Goal: Information Seeking & Learning: Find specific fact

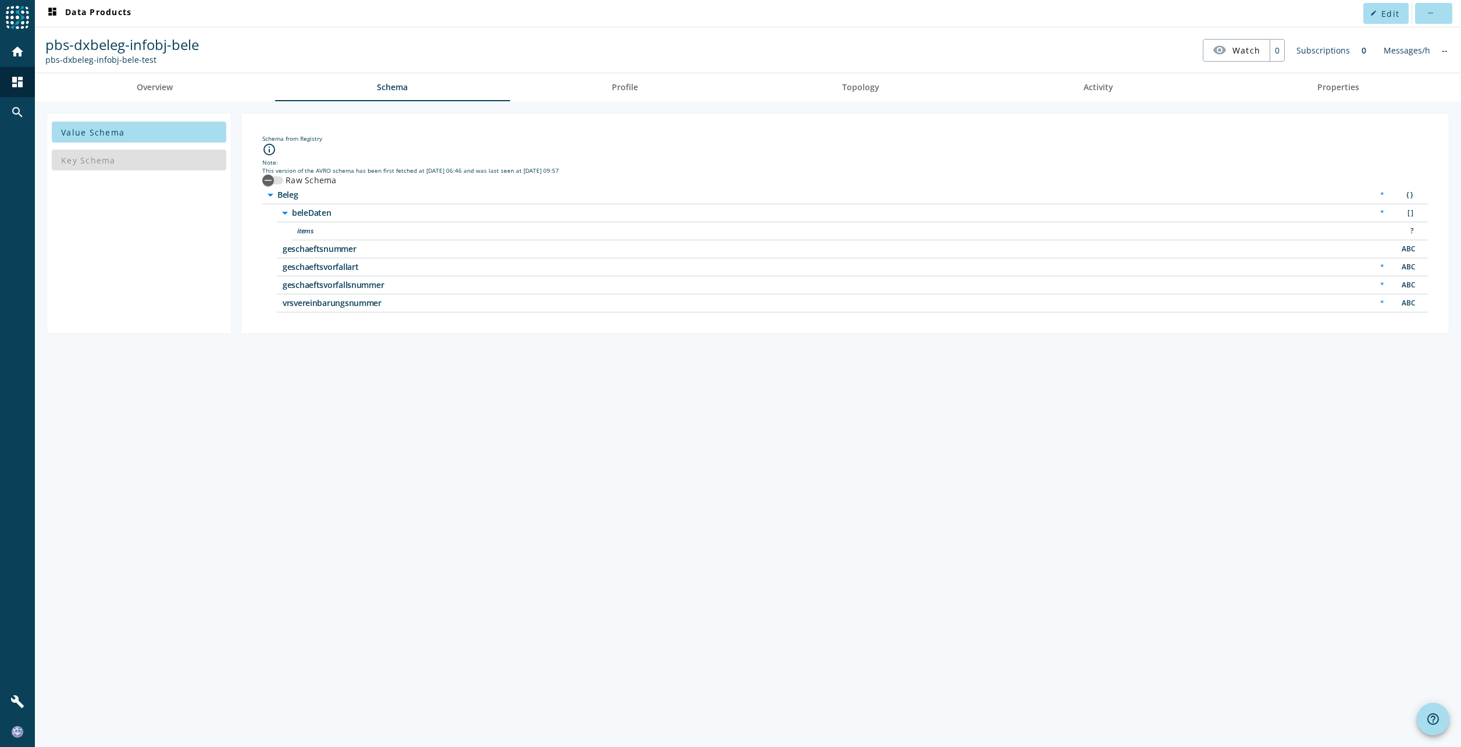
click at [782, 481] on div "Value Schema Key Schema Schema from Registry info_outline Note: This version of…" at bounding box center [748, 424] width 1426 height 646
click at [173, 88] on span "Overview" at bounding box center [155, 87] width 36 height 8
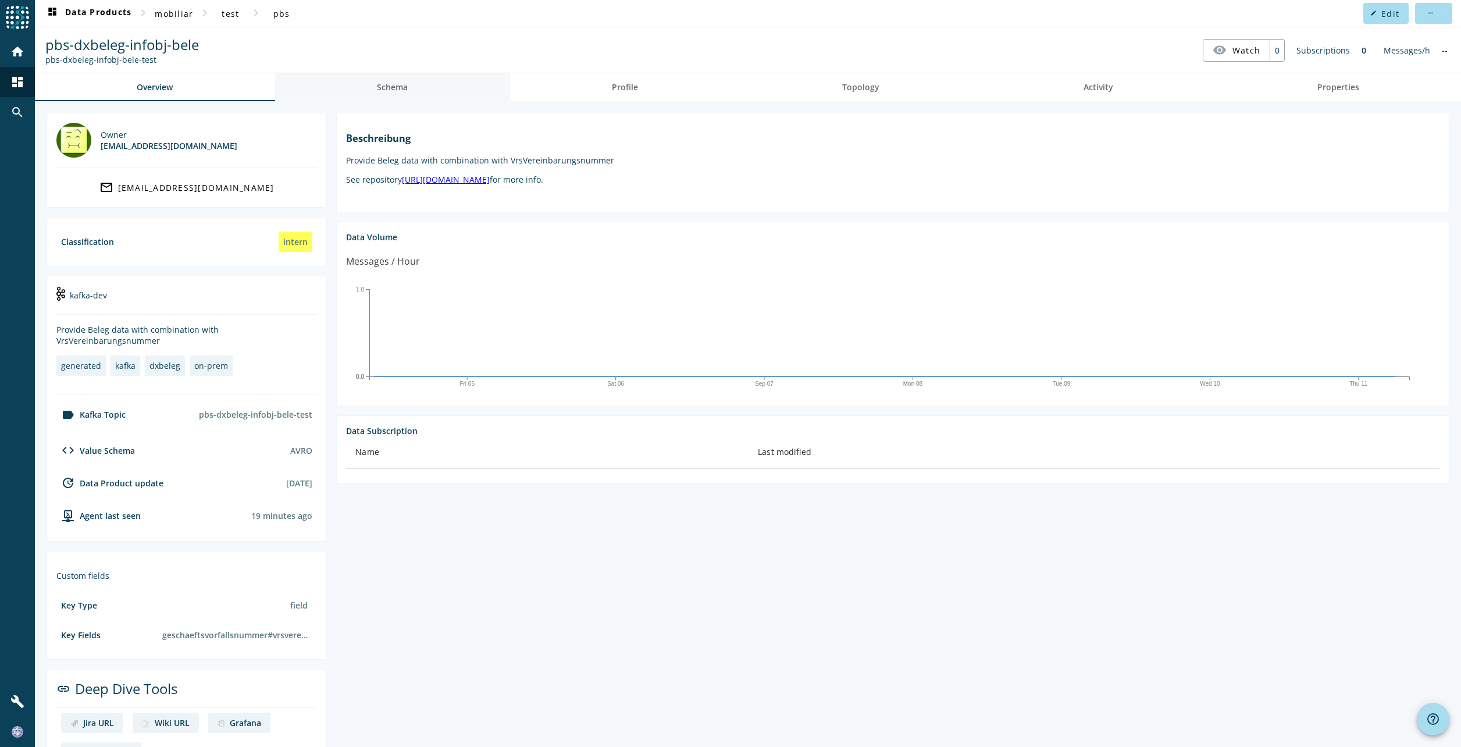
click at [368, 88] on link "Schema" at bounding box center [392, 87] width 235 height 28
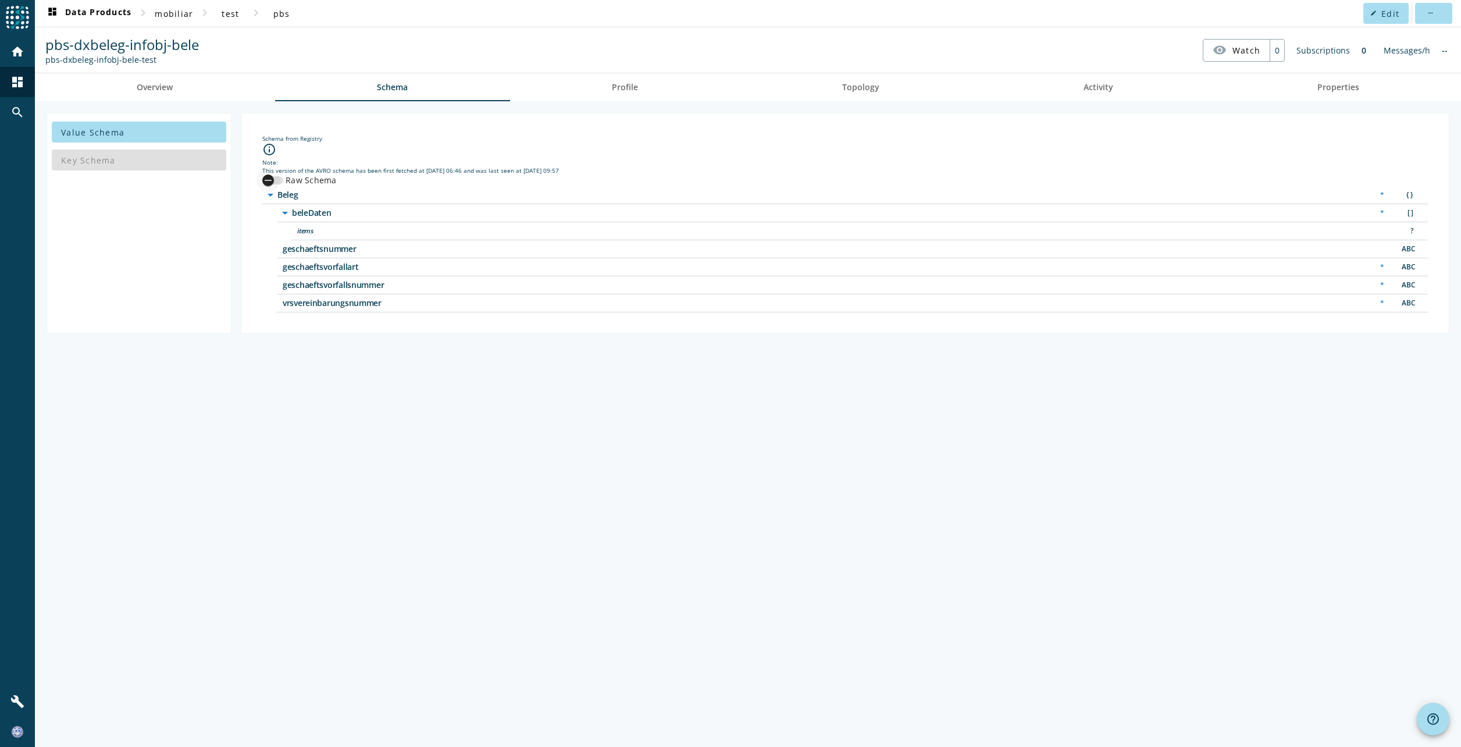
click at [269, 182] on icon "button" at bounding box center [268, 180] width 10 height 10
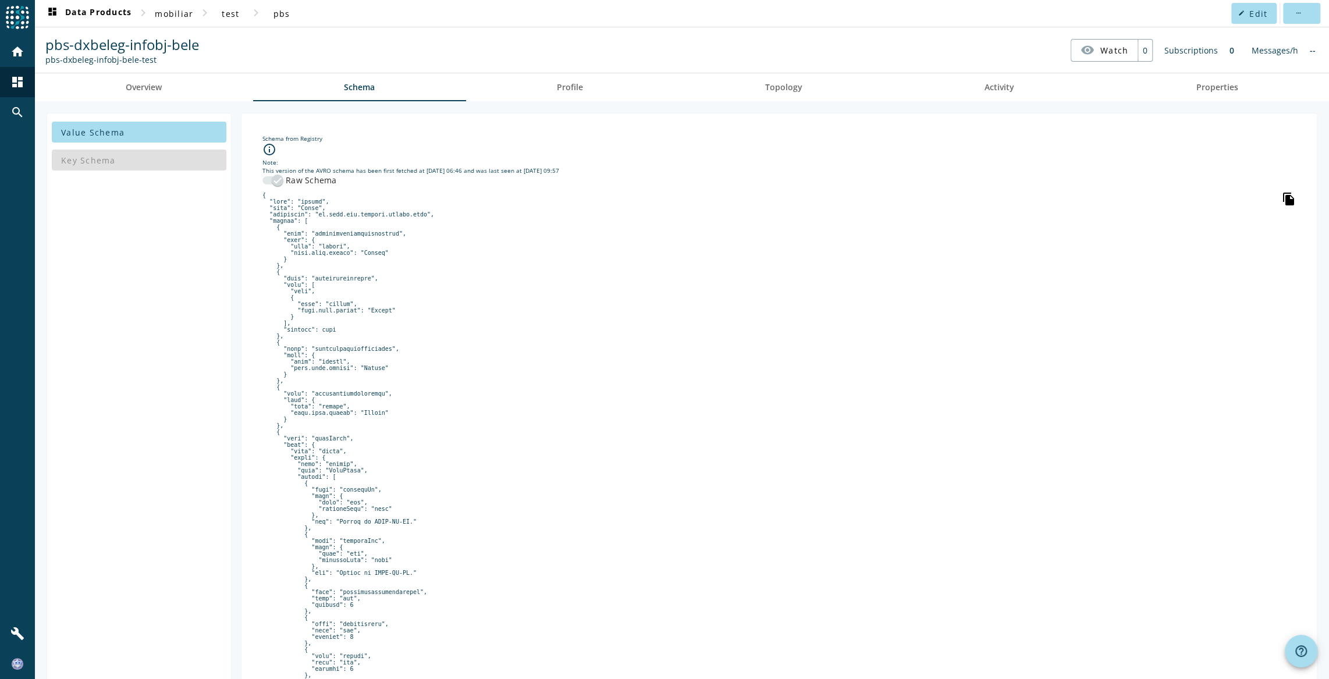
click at [1169, 197] on icon "file_copy" at bounding box center [1288, 199] width 14 height 14
click at [280, 175] on icon "button" at bounding box center [277, 180] width 10 height 10
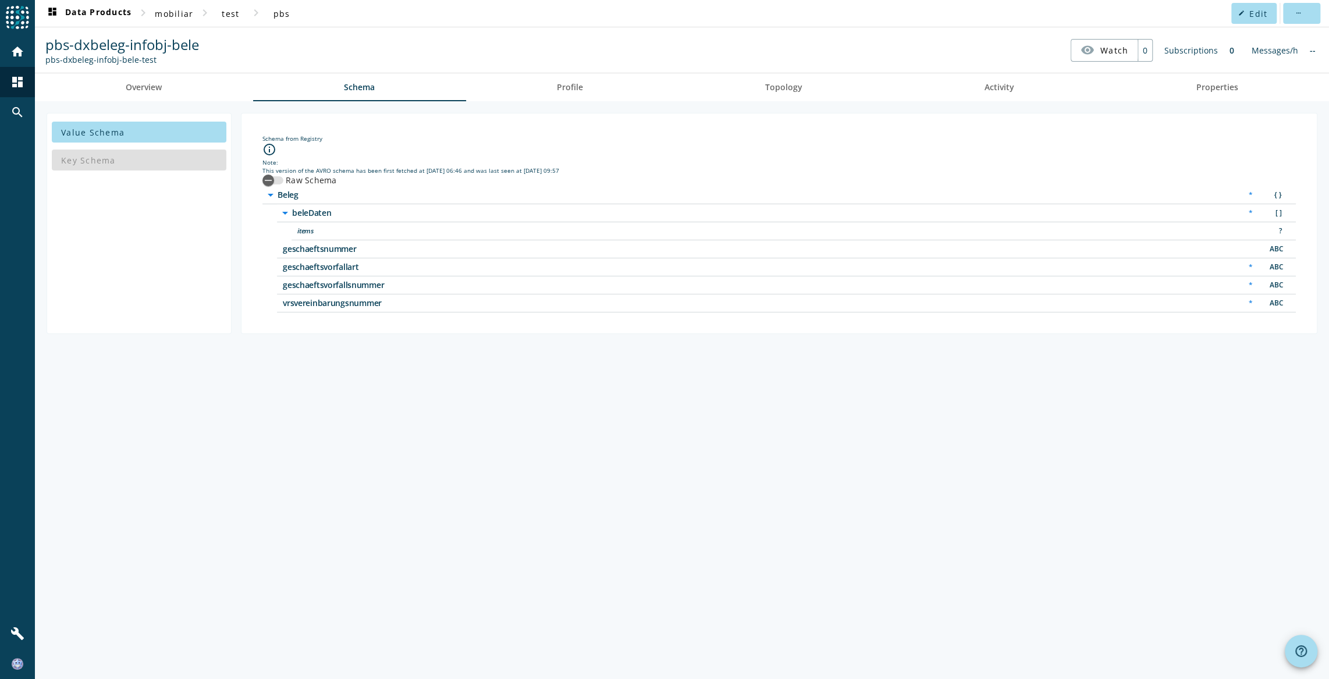
drag, startPoint x: 357, startPoint y: 250, endPoint x: 287, endPoint y: 251, distance: 69.2
click at [289, 252] on div "geschaeftsnummer ABC" at bounding box center [786, 249] width 1019 height 18
drag, startPoint x: 286, startPoint y: 262, endPoint x: 324, endPoint y: 265, distance: 38.5
click at [324, 265] on span "geschaeftsvorfallart" at bounding box center [428, 267] width 291 height 8
drag, startPoint x: 324, startPoint y: 265, endPoint x: 343, endPoint y: 265, distance: 19.2
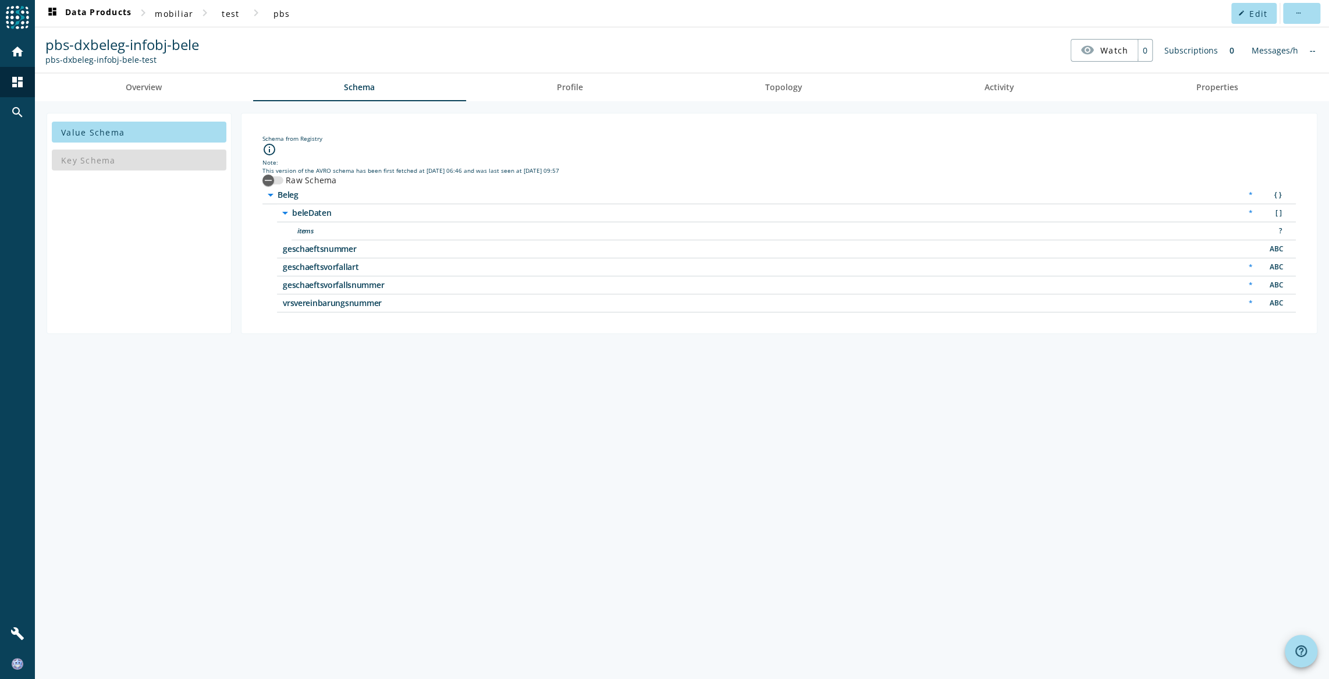
click at [343, 265] on span "geschaeftsvorfallart" at bounding box center [428, 267] width 291 height 8
drag, startPoint x: 354, startPoint y: 249, endPoint x: 289, endPoint y: 250, distance: 64.6
click at [289, 250] on span "geschaeftsnummer" at bounding box center [428, 249] width 291 height 8
drag, startPoint x: 289, startPoint y: 250, endPoint x: 299, endPoint y: 272, distance: 24.2
click at [299, 272] on div "geschaeftsvorfallart * ABC" at bounding box center [786, 267] width 1019 height 18
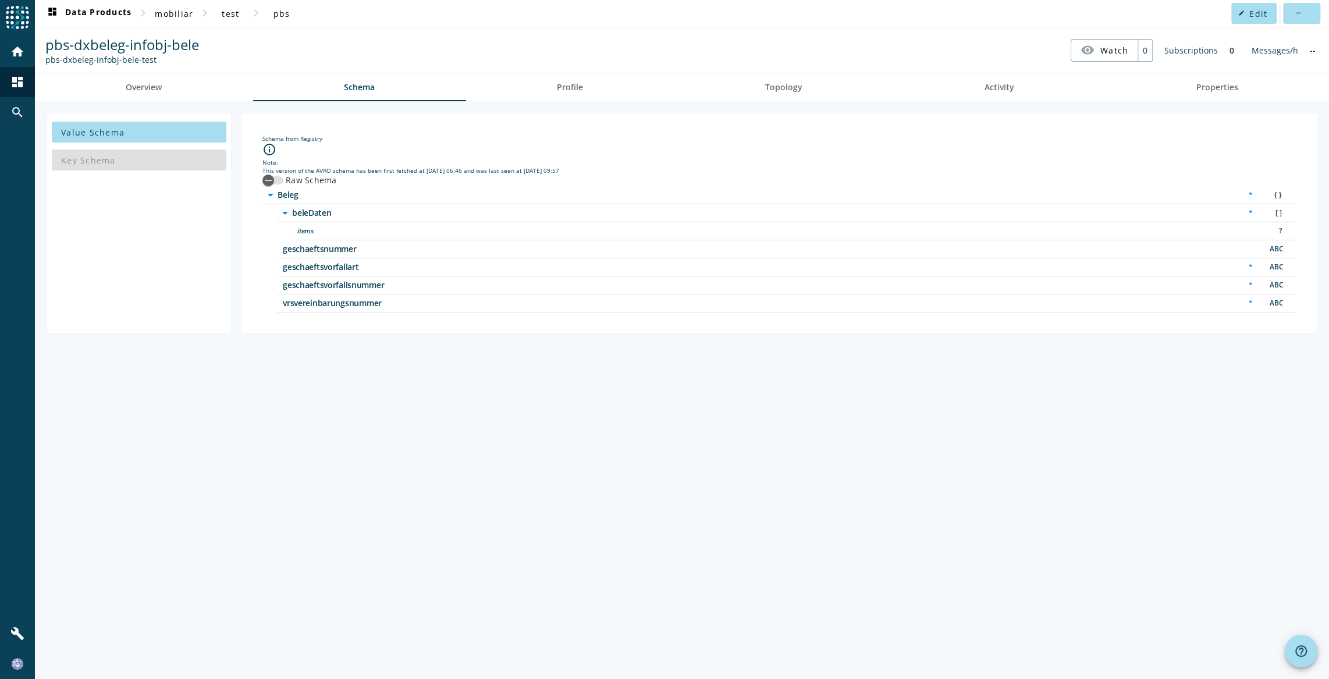
click at [296, 272] on div "geschaeftsvorfallart * ABC" at bounding box center [786, 267] width 1019 height 18
drag, startPoint x: 386, startPoint y: 286, endPoint x: 298, endPoint y: 283, distance: 87.9
click at [300, 283] on span "geschaeftsvorfallsnummer" at bounding box center [428, 285] width 291 height 8
click at [296, 283] on span "geschaeftsvorfallsnummer" at bounding box center [428, 285] width 291 height 8
drag, startPoint x: 376, startPoint y: 305, endPoint x: 300, endPoint y: 303, distance: 76.2
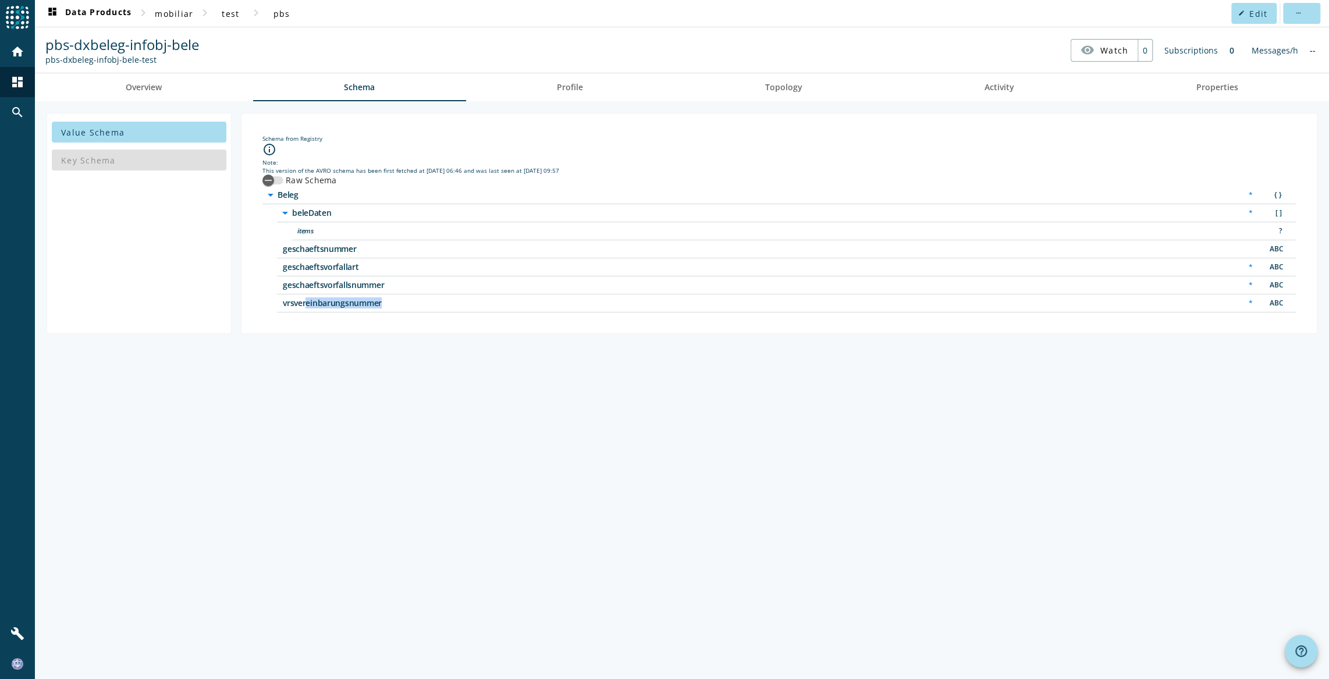
click at [301, 303] on span "vrsvereinbarungsnummer" at bounding box center [428, 303] width 291 height 8
click at [300, 303] on span "vrsvereinbarungsnummer" at bounding box center [428, 303] width 291 height 8
click at [307, 363] on div "Value Schema Key Schema Schema from Registry info_outline Note: This version of…" at bounding box center [682, 390] width 1294 height 578
click at [299, 284] on span "geschaeftsvorfallsnummer" at bounding box center [428, 285] width 291 height 8
drag, startPoint x: 299, startPoint y: 284, endPoint x: 291, endPoint y: 285, distance: 8.2
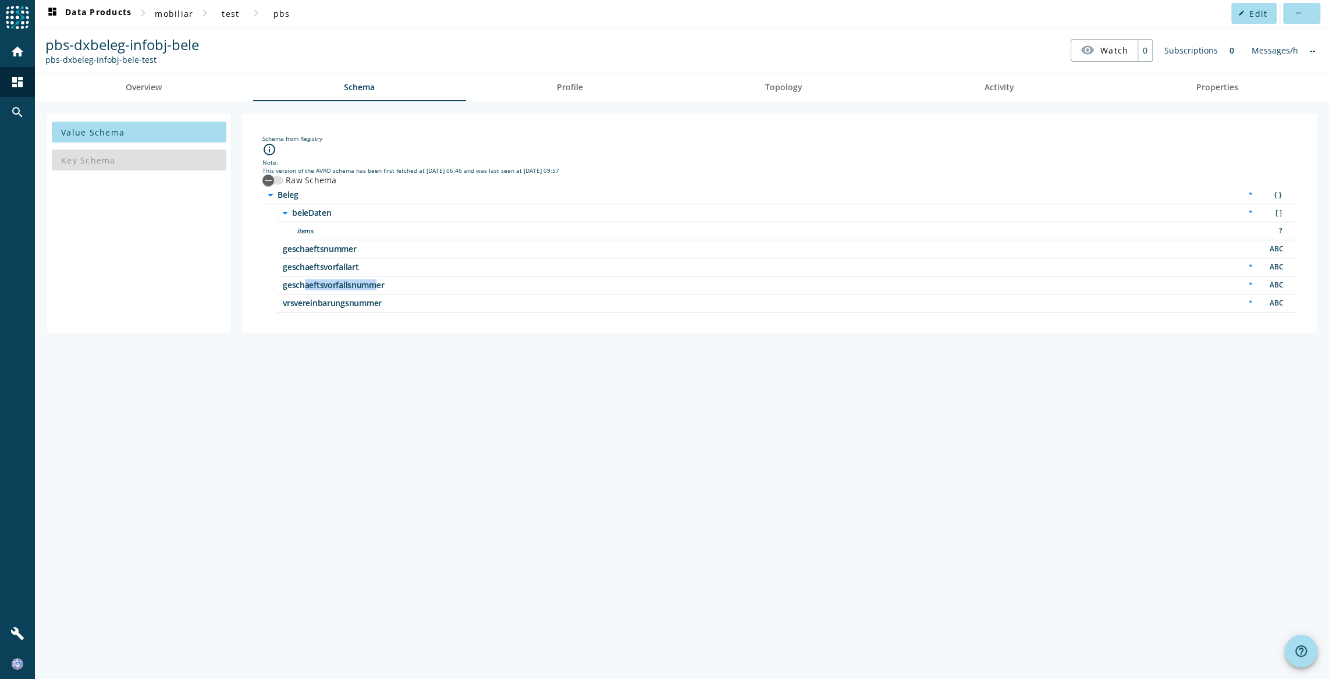
click at [277, 282] on div "geschaeftsvorfallsnummer * ABC" at bounding box center [786, 285] width 1019 height 18
drag, startPoint x: 332, startPoint y: 302, endPoint x: 317, endPoint y: 301, distance: 14.6
click at [317, 301] on span "vrsvereinbarungsnummer" at bounding box center [428, 303] width 291 height 8
drag, startPoint x: 317, startPoint y: 301, endPoint x: 309, endPoint y: 300, distance: 8.3
click at [309, 300] on span "vrsvereinbarungsnummer" at bounding box center [428, 303] width 291 height 8
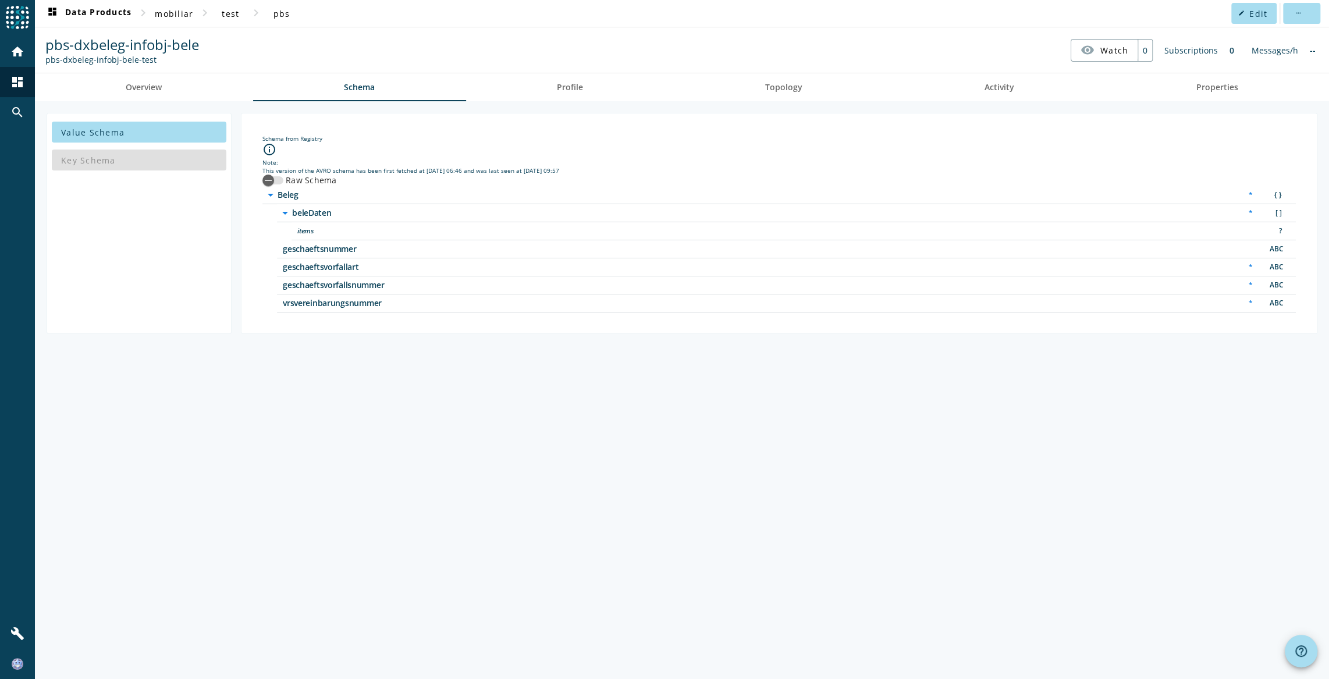
drag, startPoint x: 261, startPoint y: 401, endPoint x: 264, endPoint y: 396, distance: 6.3
click at [261, 400] on div "Value Schema Key Schema Schema from Registry info_outline Note: This version of…" at bounding box center [682, 390] width 1294 height 578
click at [1169, 87] on span "Properties" at bounding box center [1217, 87] width 42 height 8
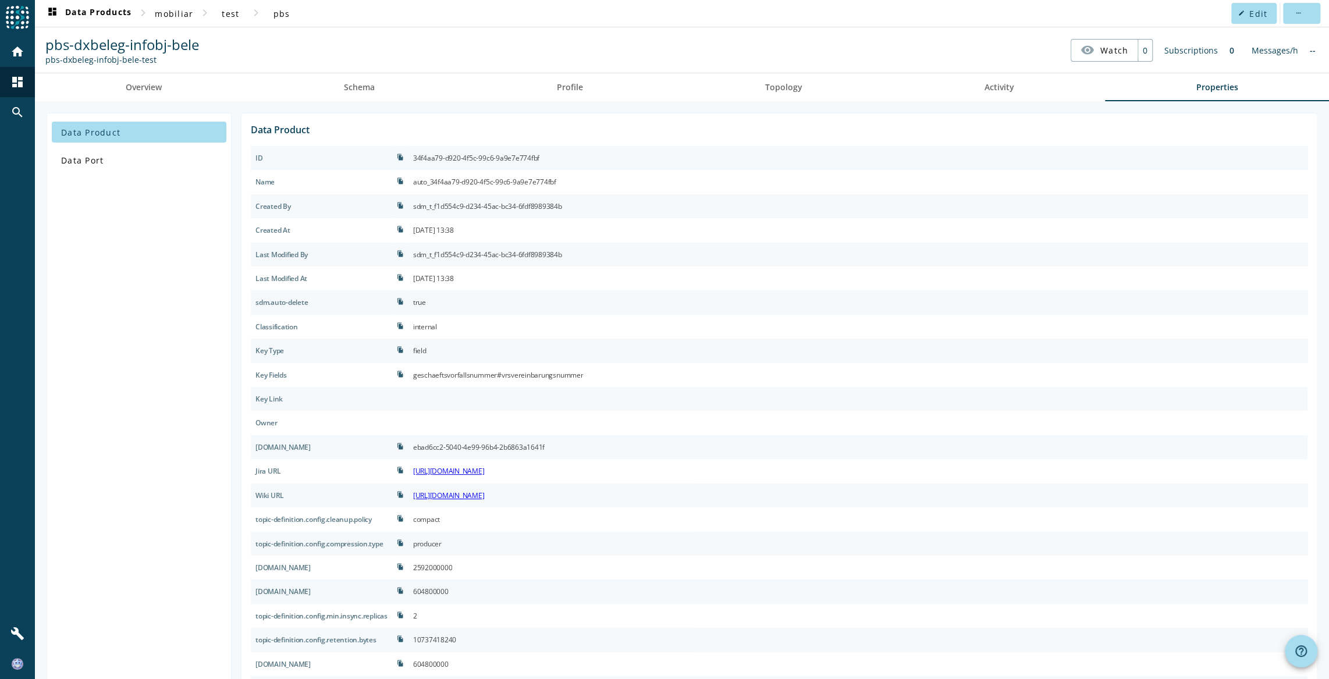
scroll to position [95, 0]
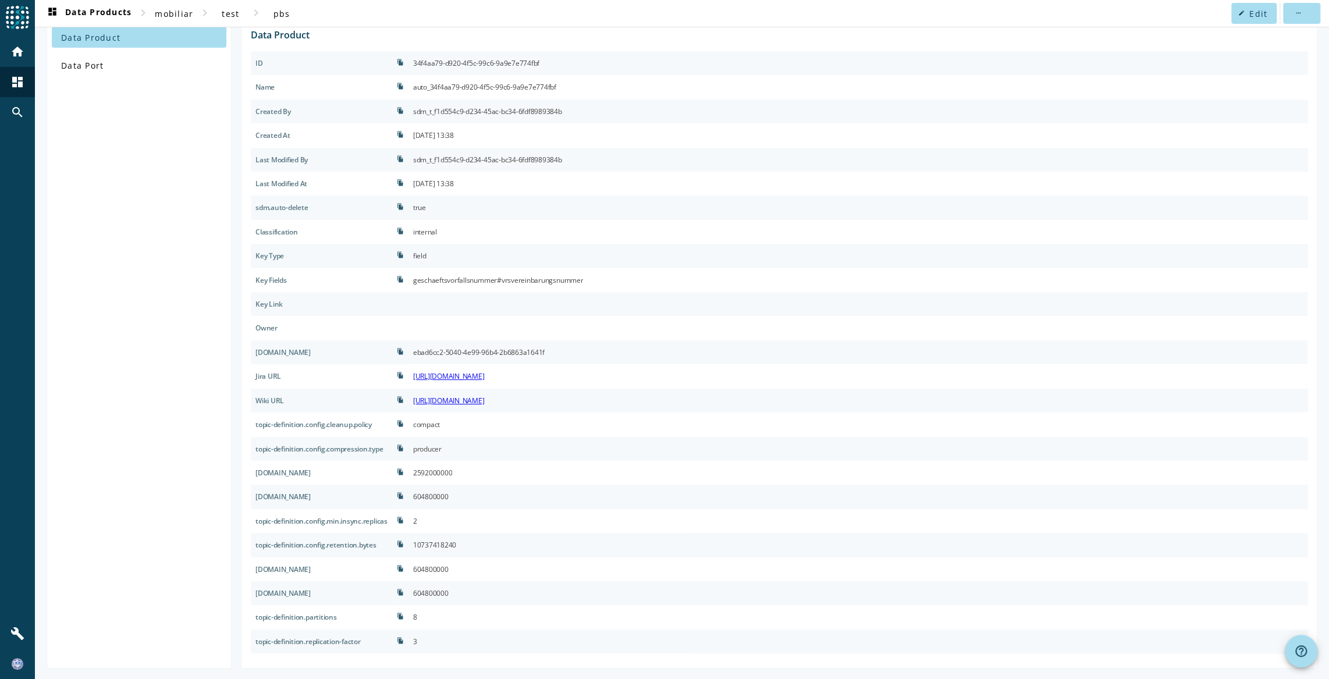
drag, startPoint x: 445, startPoint y: 447, endPoint x: 460, endPoint y: 447, distance: 14.5
click at [460, 447] on div "producer" at bounding box center [857, 449] width 899 height 24
drag, startPoint x: 460, startPoint y: 447, endPoint x: 464, endPoint y: 464, distance: 18.1
click at [469, 447] on div "producer" at bounding box center [857, 449] width 899 height 24
click at [479, 553] on div "10737418240" at bounding box center [857, 545] width 899 height 24
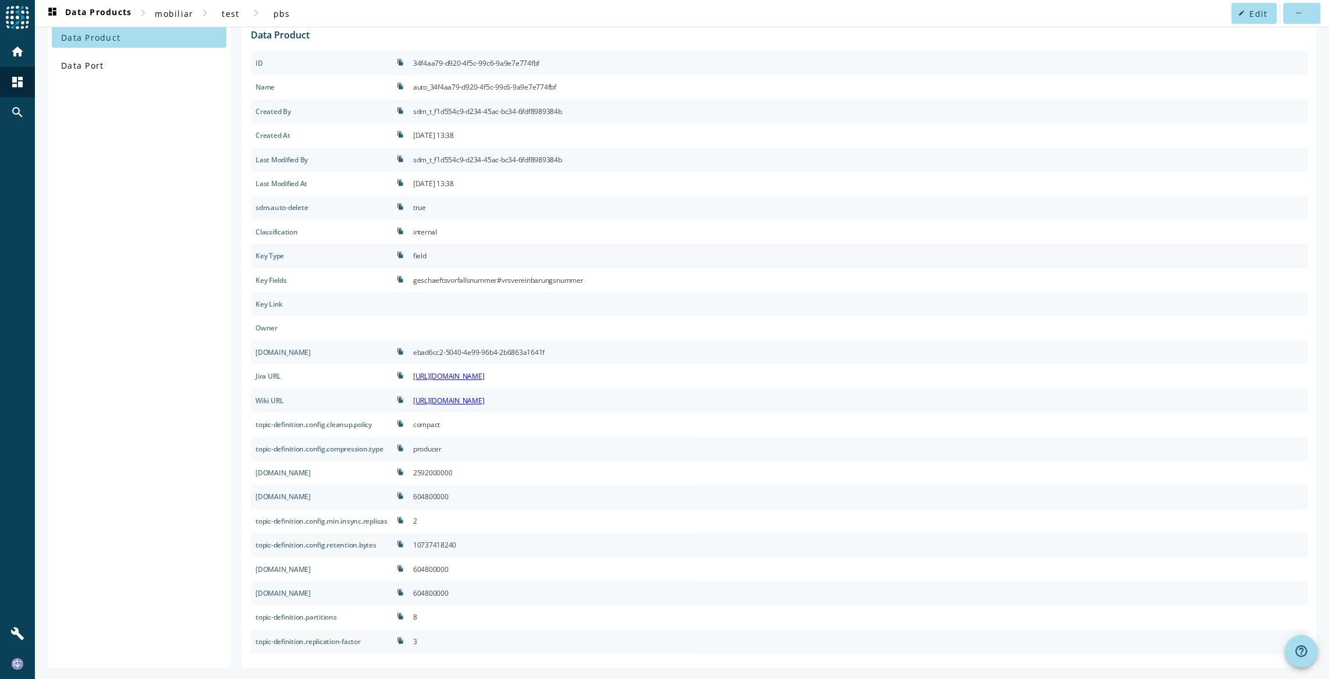
click at [632, 474] on div "2592000000" at bounding box center [857, 473] width 899 height 24
click at [457, 278] on div "geschaeftsvorfallsnummer#vrsvereinbarungsnummer" at bounding box center [498, 280] width 170 height 15
copy div "geschaeftsvorfallsnummer"
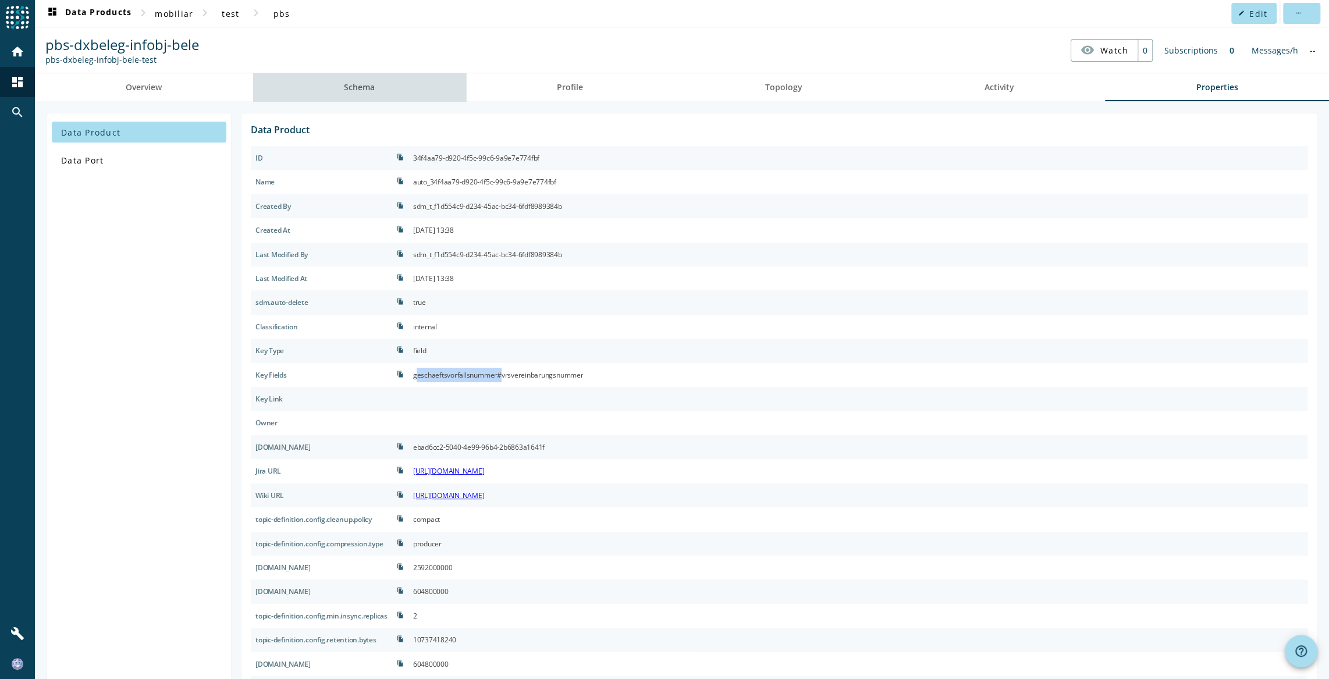
click at [361, 91] on span "Schema" at bounding box center [359, 87] width 31 height 8
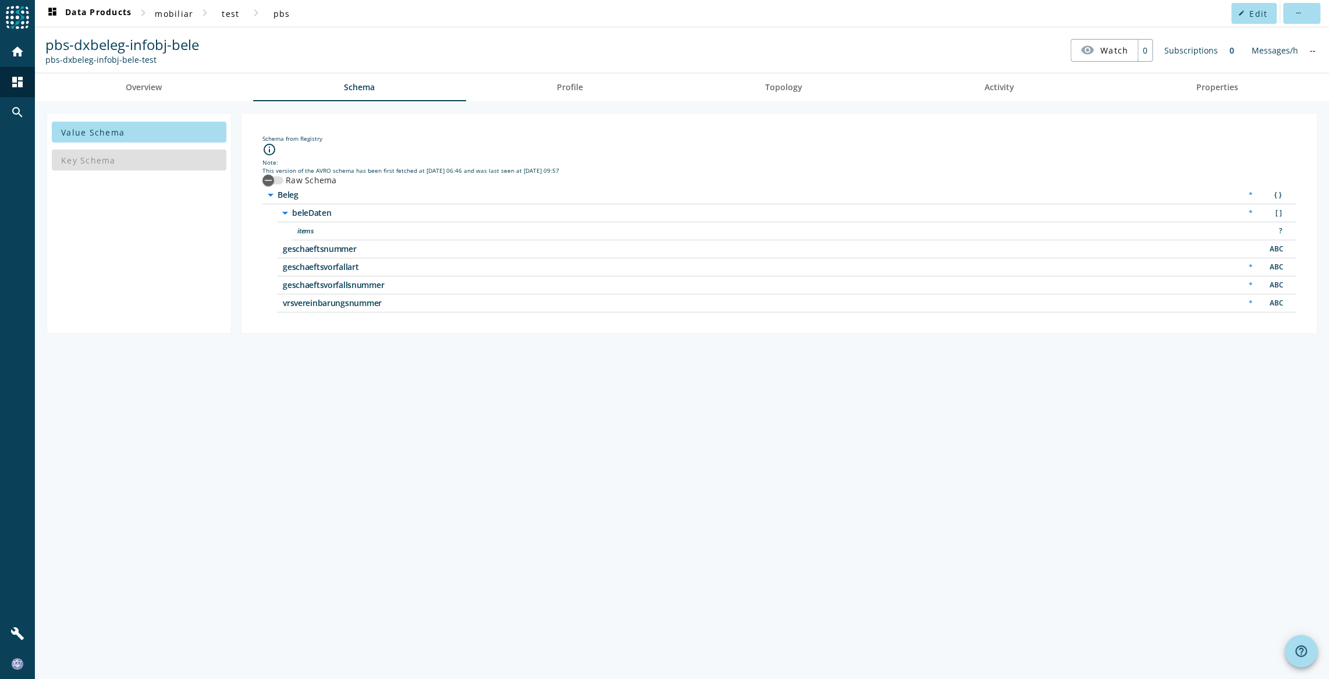
click at [1169, 282] on div "ABC" at bounding box center [1274, 285] width 23 height 12
click at [319, 281] on span "geschaeftsvorfallsnummer" at bounding box center [428, 285] width 291 height 8
copy span "geschaeftsvorfallsnummer"
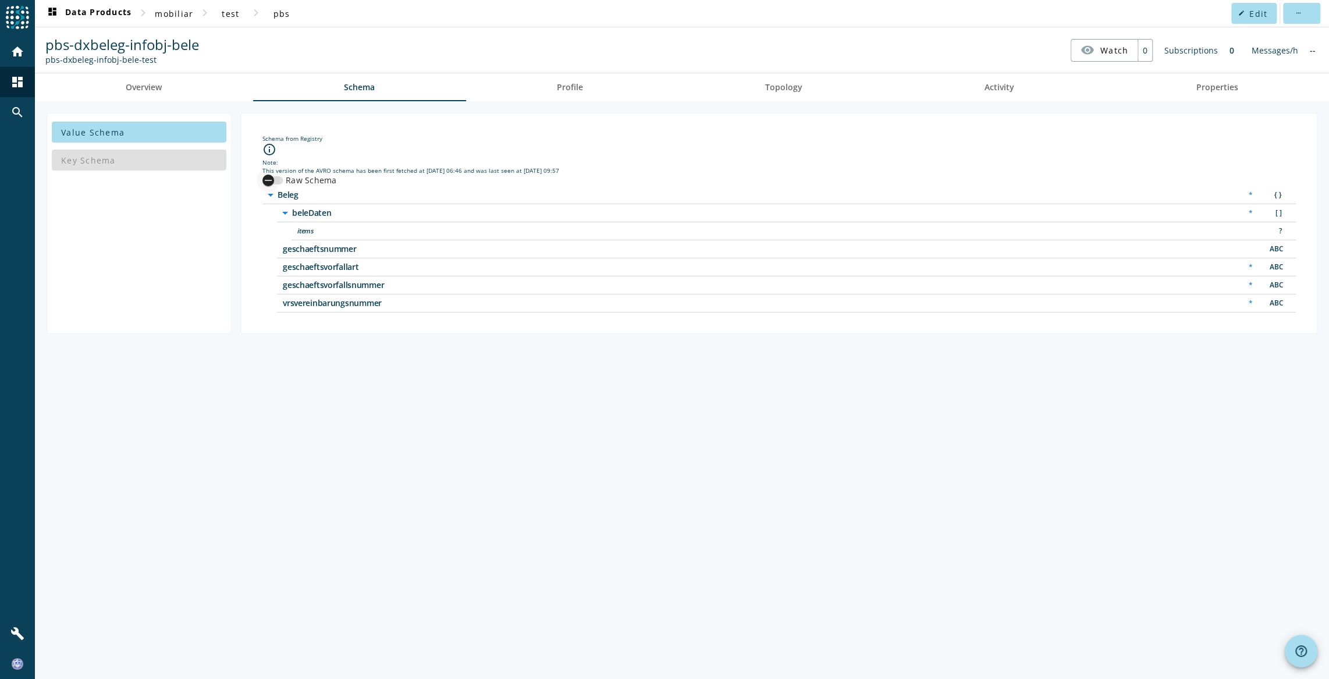
click at [277, 180] on div "button" at bounding box center [268, 180] width 23 height 23
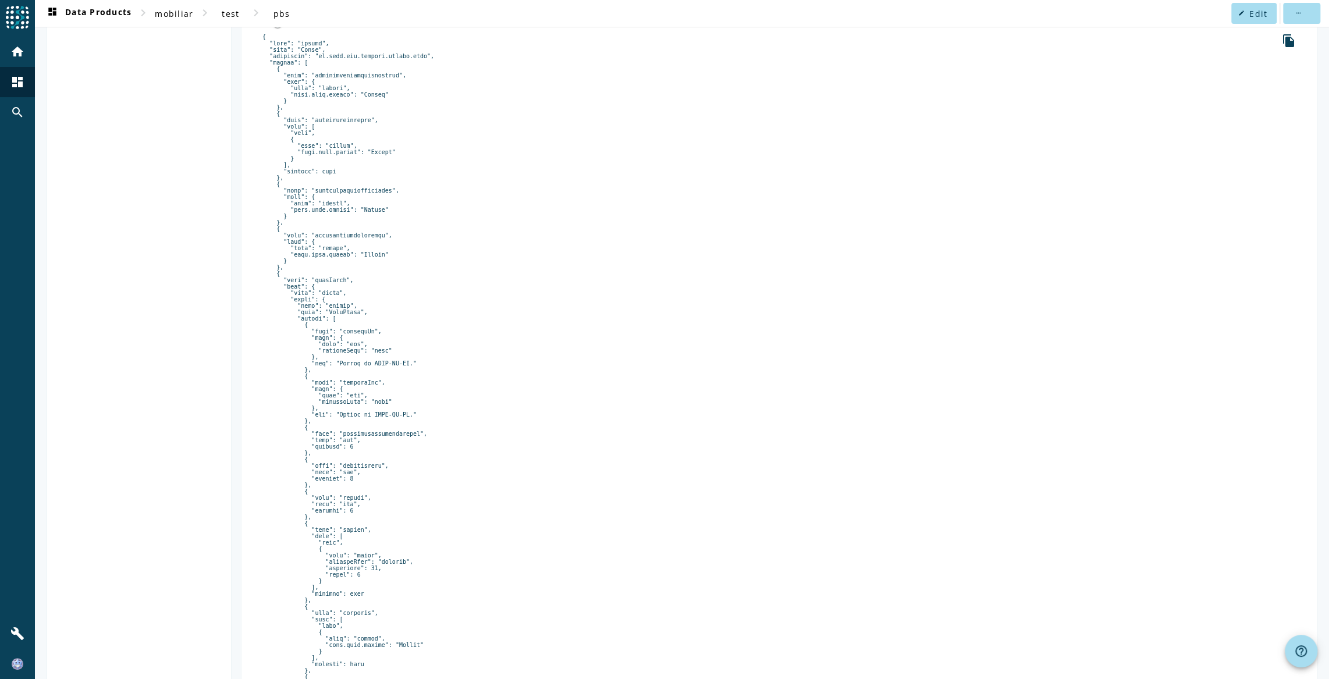
scroll to position [264, 0]
